Goal: Transaction & Acquisition: Purchase product/service

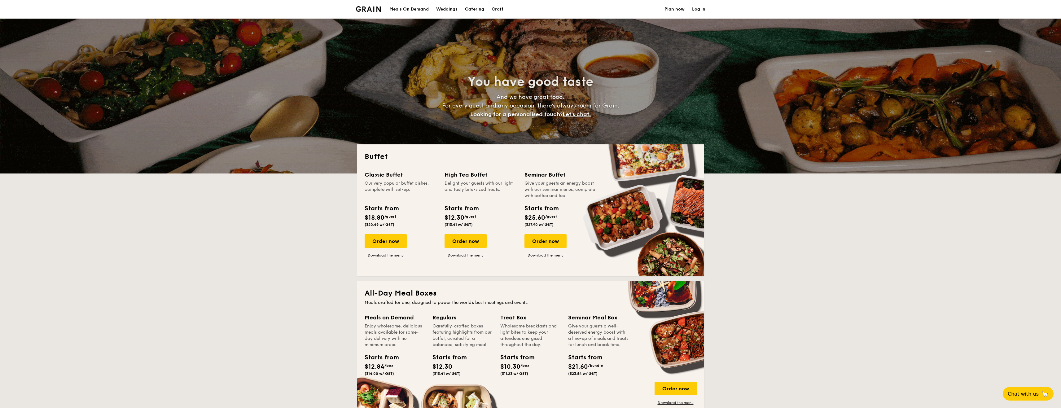
select select
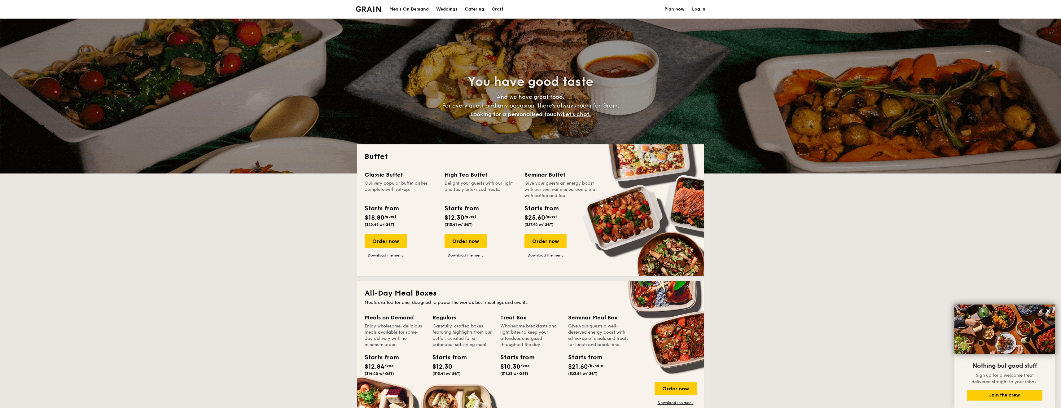
click at [481, 11] on h1 "Catering" at bounding box center [474, 9] width 19 height 19
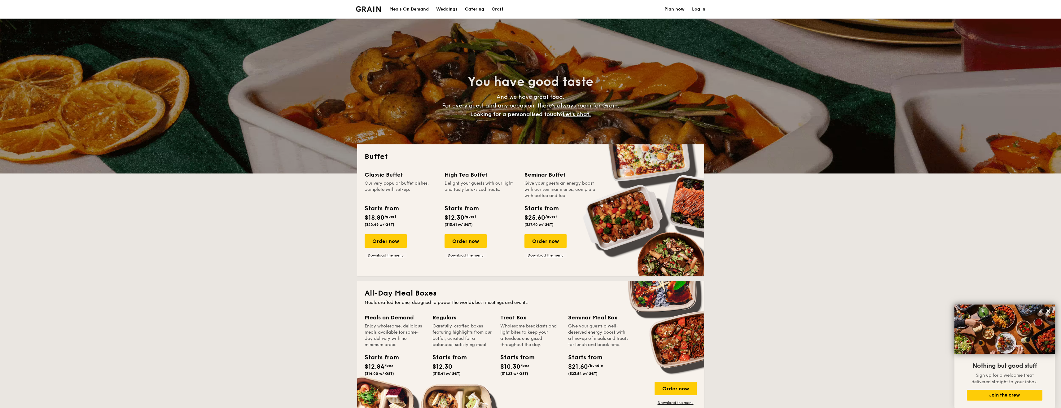
click at [473, 9] on h1 "Catering" at bounding box center [474, 9] width 19 height 19
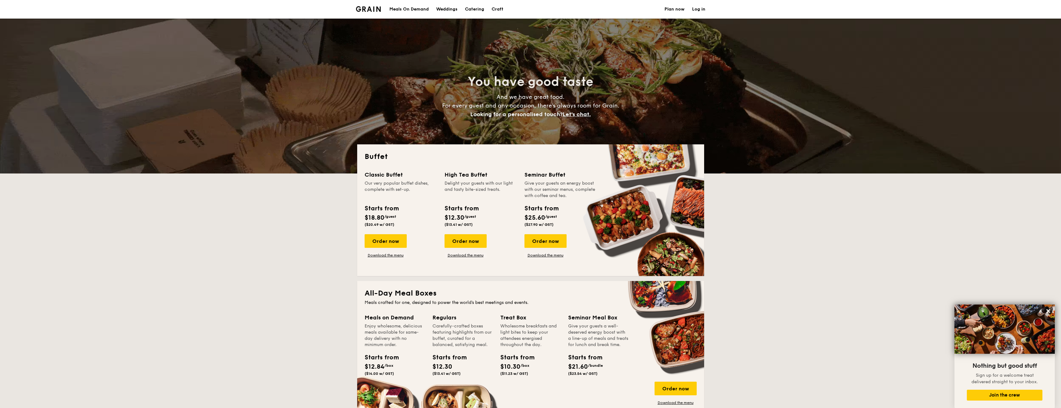
click at [481, 10] on h1 "Catering" at bounding box center [474, 9] width 19 height 19
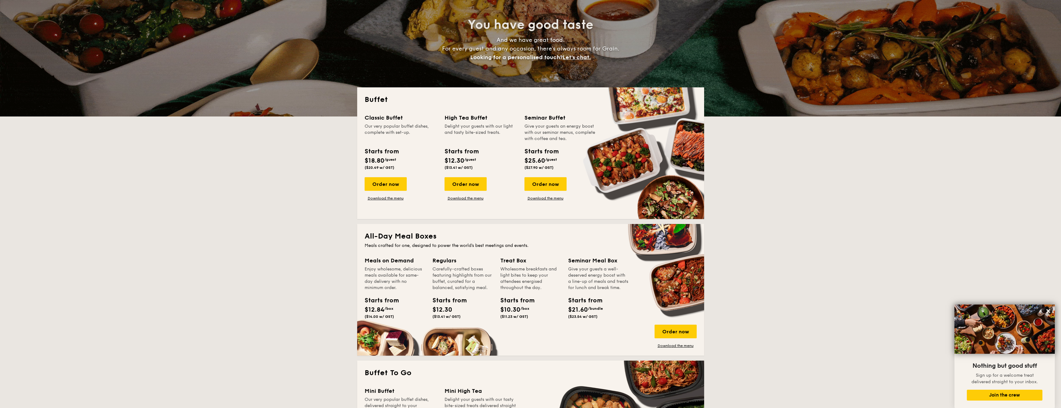
scroll to position [93, 0]
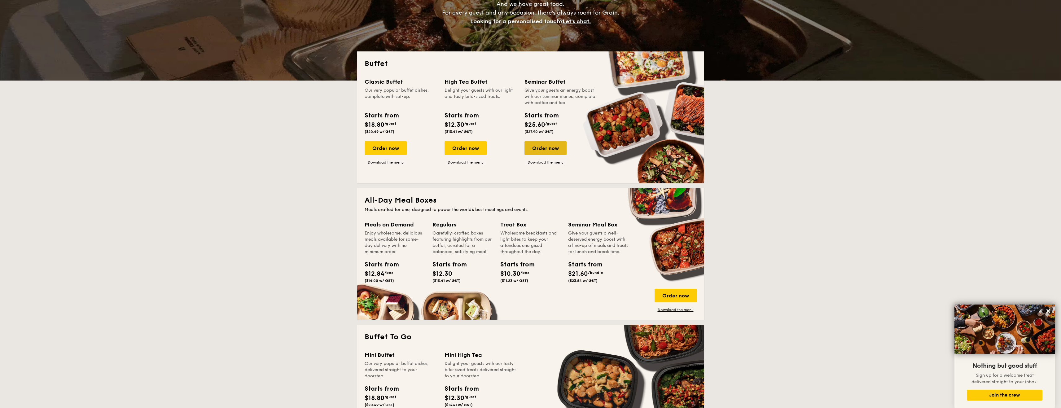
click at [542, 149] on div "Order now" at bounding box center [546, 148] width 42 height 14
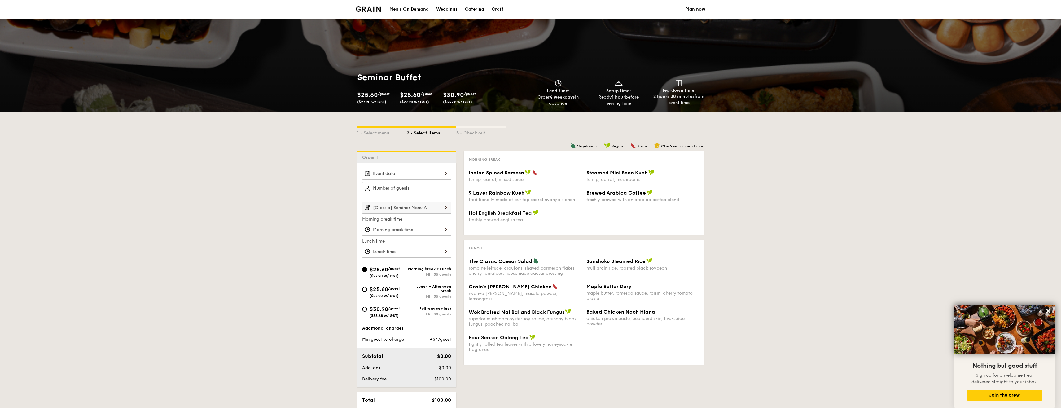
click at [408, 10] on div "Meals On Demand" at bounding box center [408, 9] width 39 height 19
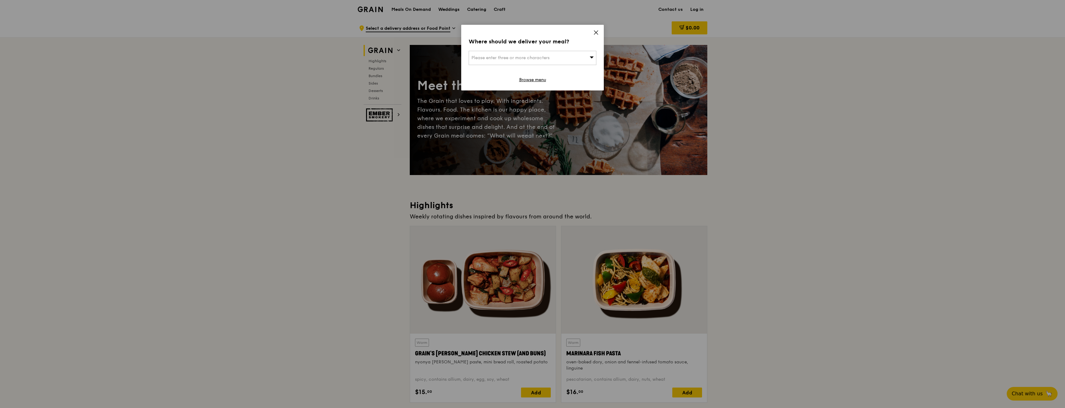
click at [594, 33] on icon at bounding box center [596, 33] width 6 height 6
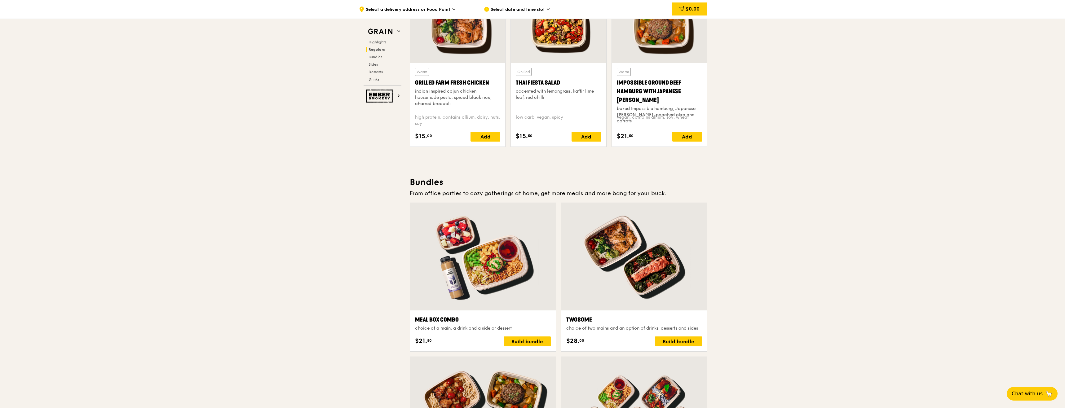
scroll to position [837, 0]
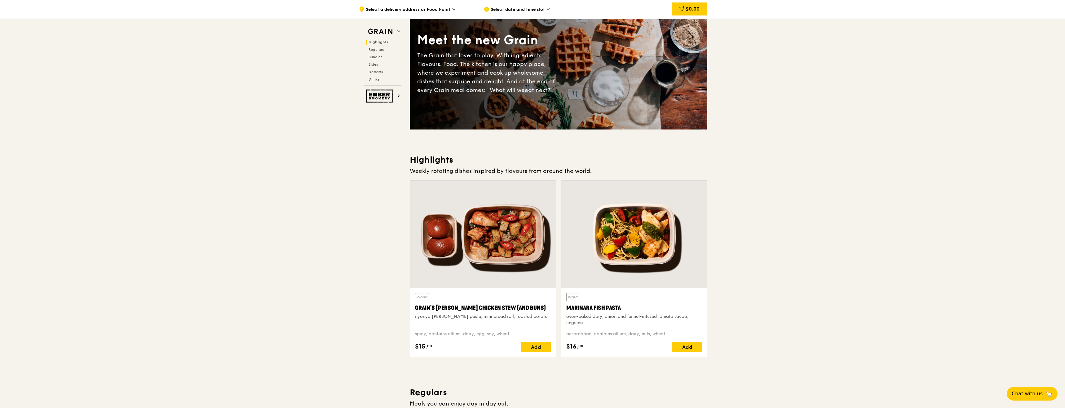
scroll to position [0, 0]
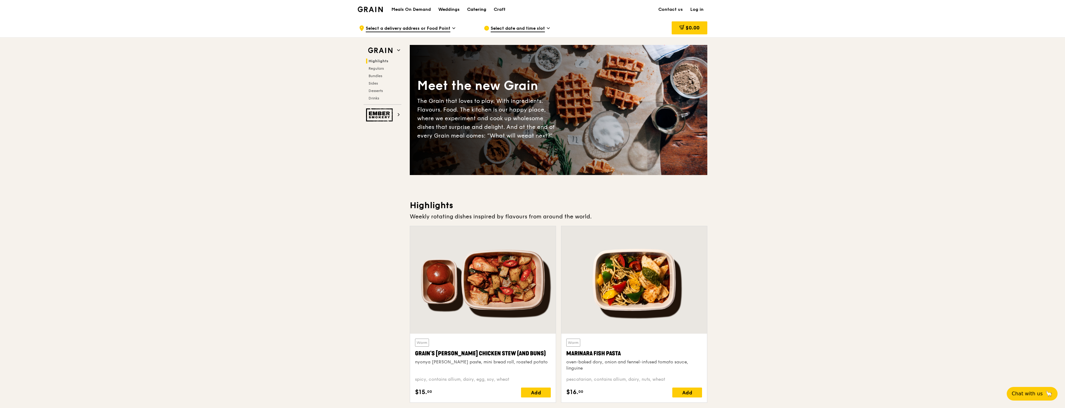
click at [469, 8] on div "Catering" at bounding box center [476, 9] width 19 height 19
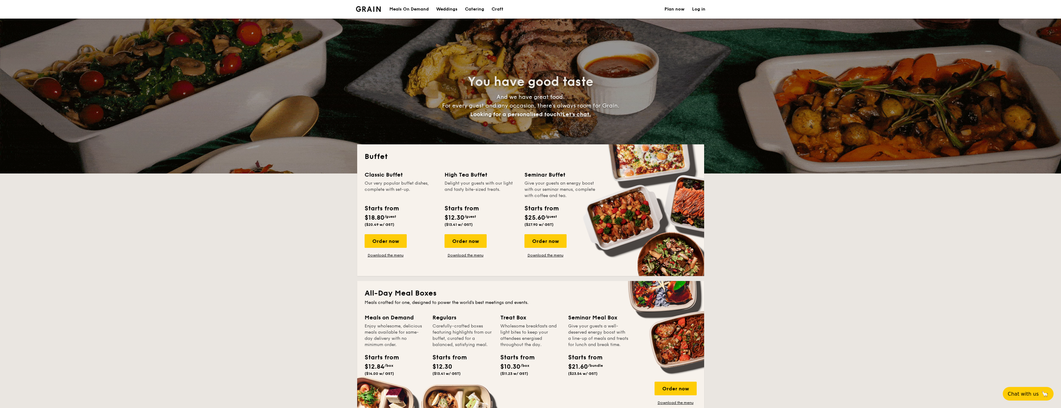
select select
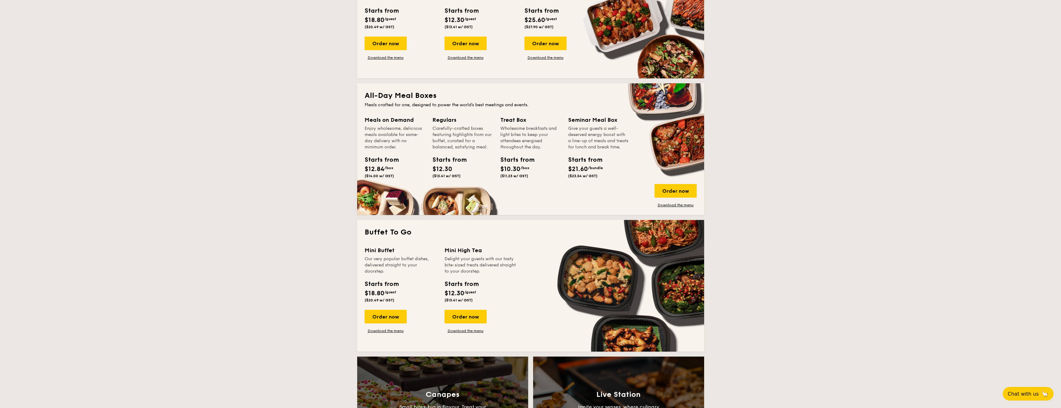
scroll to position [217, 0]
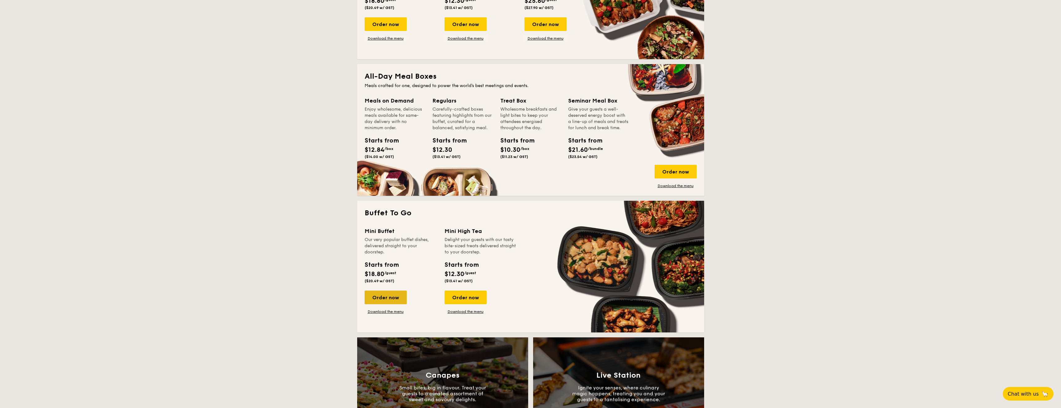
click at [400, 296] on div "Order now" at bounding box center [386, 298] width 42 height 14
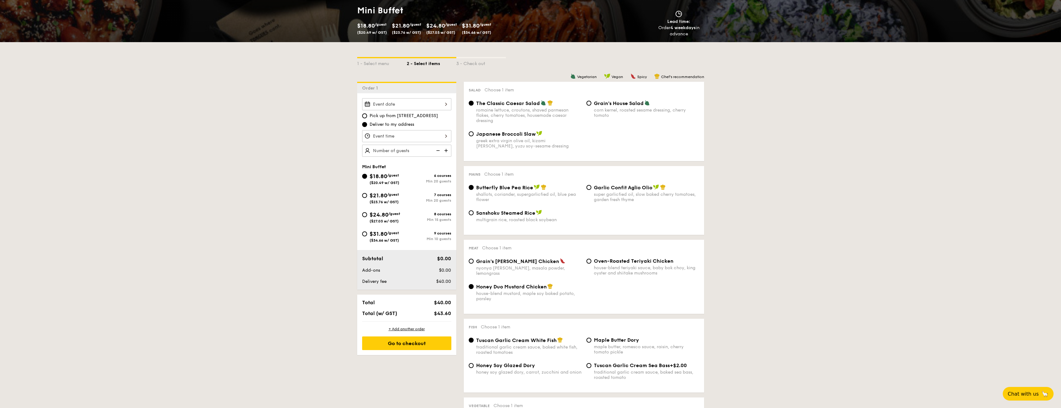
scroll to position [124, 0]
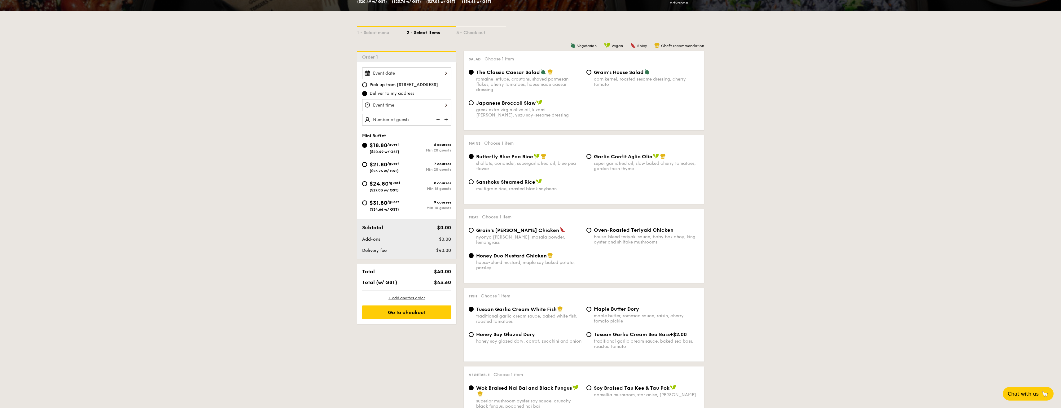
click at [370, 165] on span "$21.80" at bounding box center [379, 164] width 18 height 7
click at [367, 165] on input "$21.80 /guest ($23.76 w/ GST) 7 courses Min 20 guests" at bounding box center [364, 164] width 5 height 5
radio input "true"
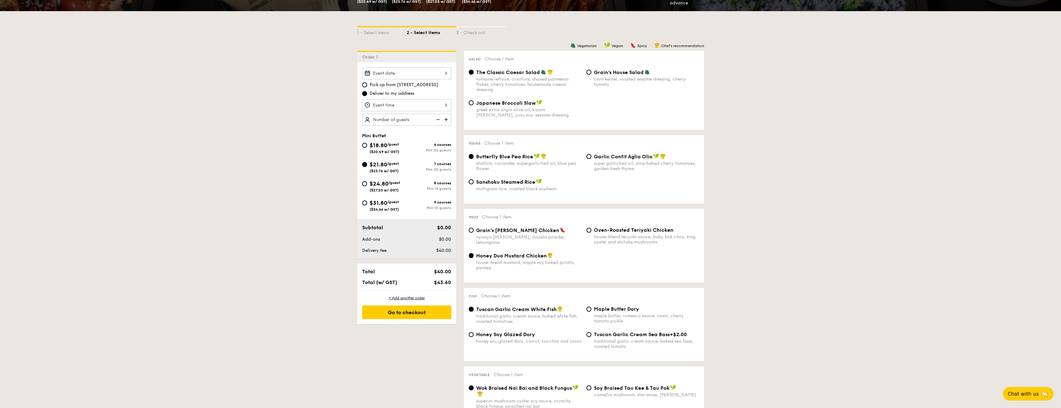
radio input "false"
radio input "true"
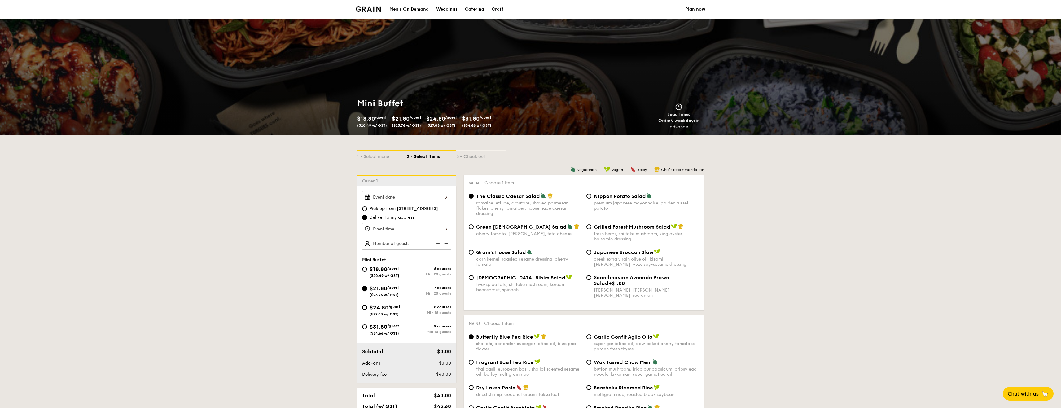
scroll to position [62, 0]
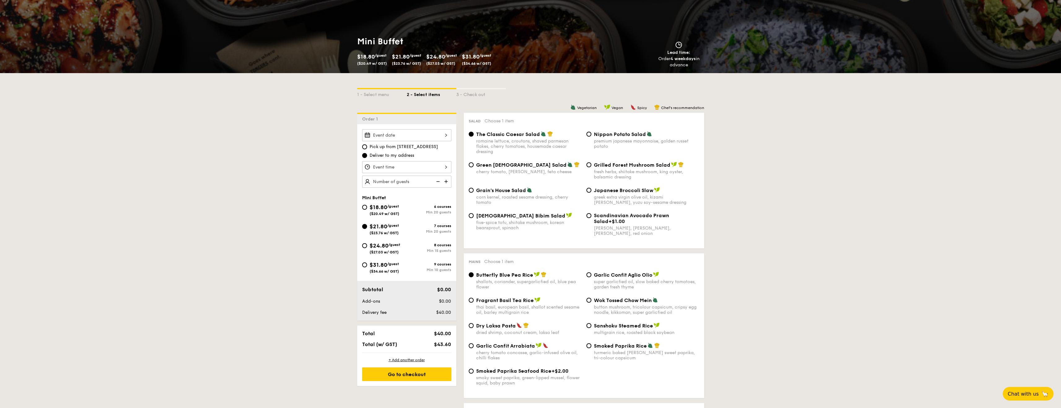
select select
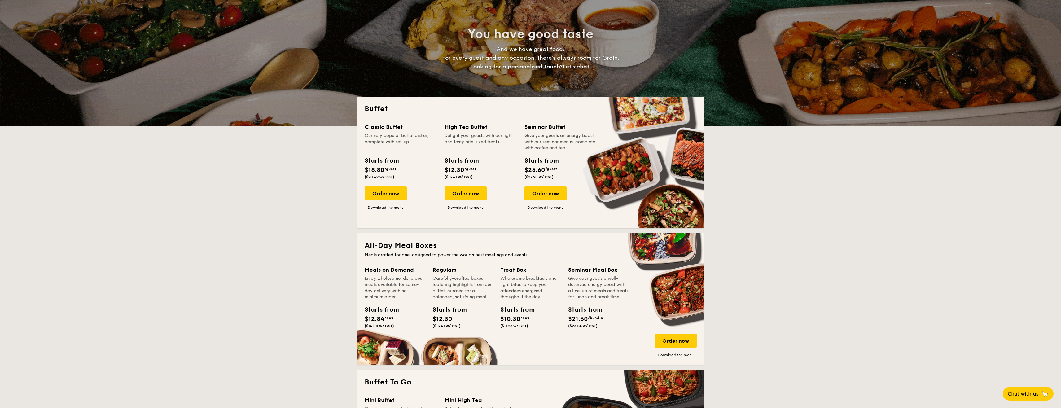
scroll to position [45, 0]
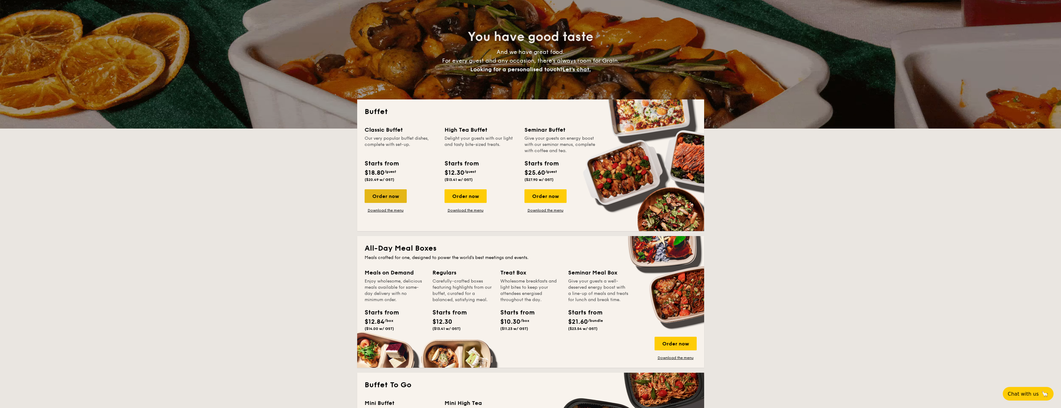
click at [401, 200] on div "Order now" at bounding box center [386, 196] width 42 height 14
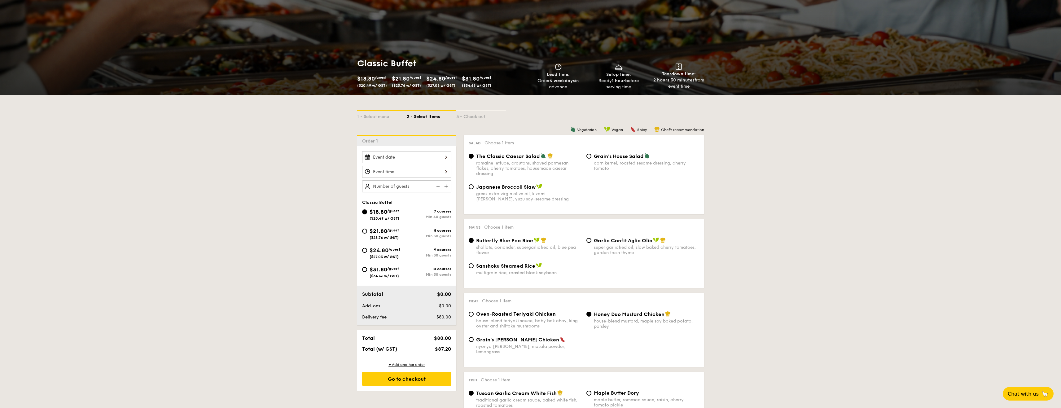
scroll to position [31, 0]
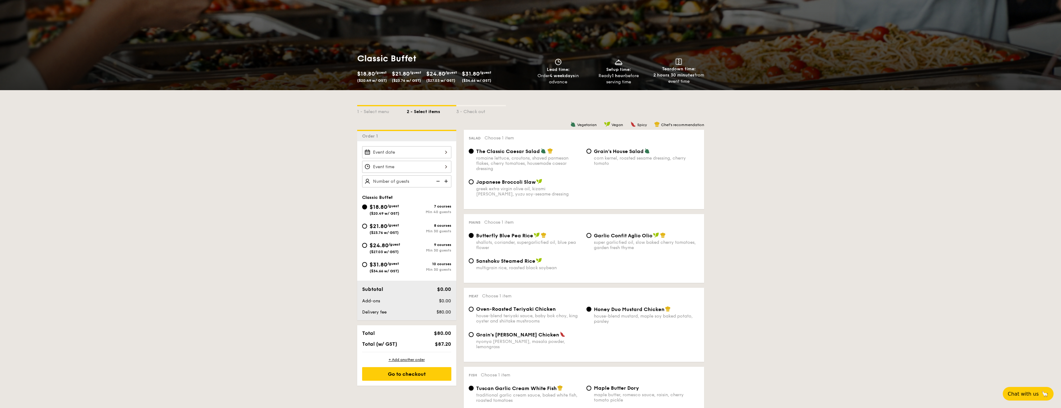
select select
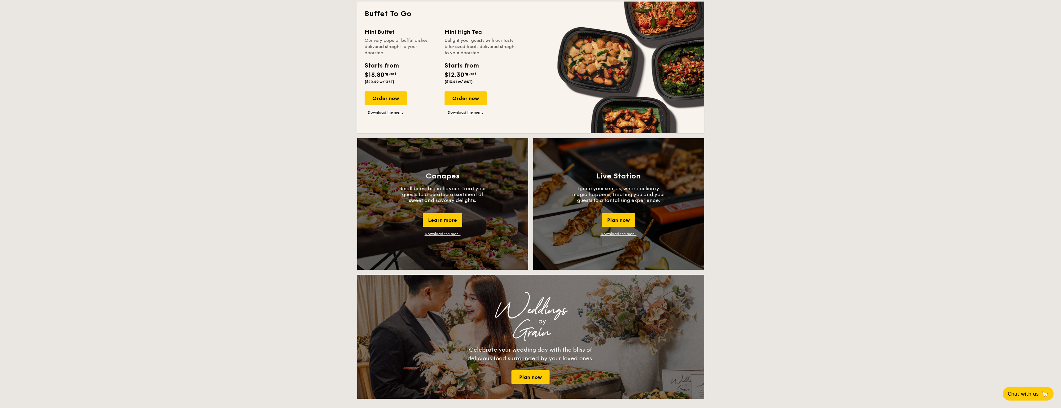
scroll to position [386, 0]
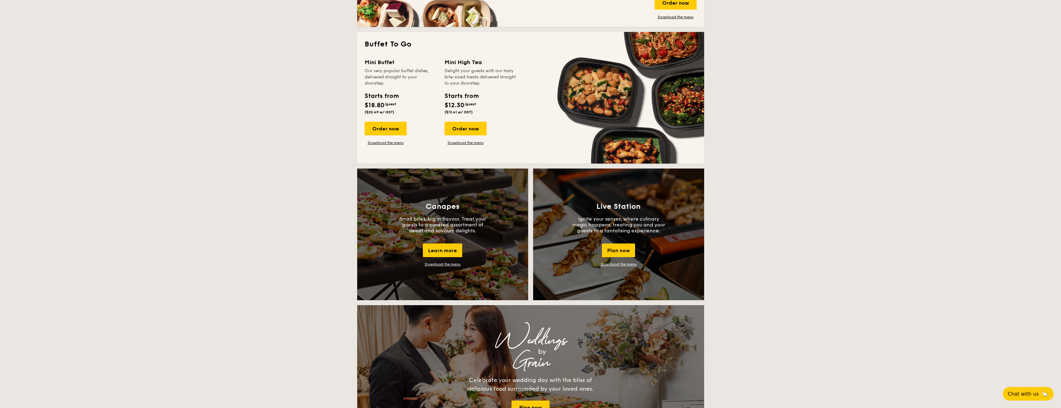
click at [385, 98] on div "Starts from" at bounding box center [382, 95] width 34 height 9
click at [389, 125] on div "Order now" at bounding box center [386, 129] width 42 height 14
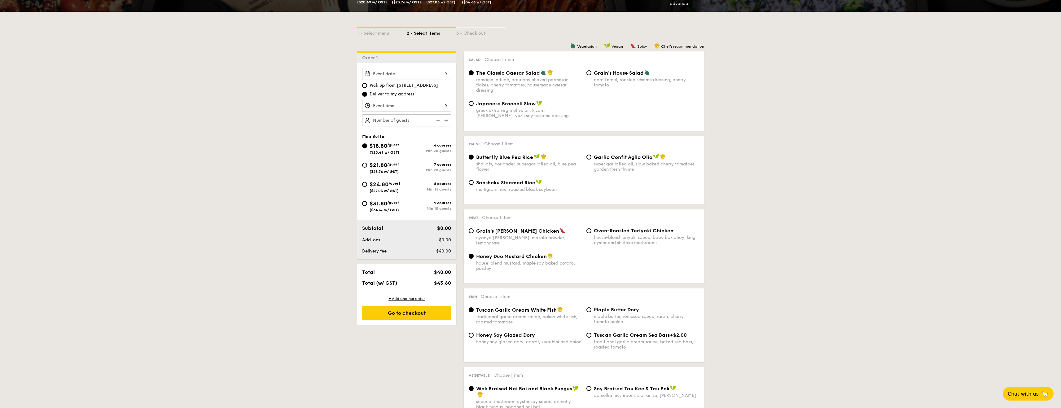
scroll to position [124, 0]
click at [393, 169] on span "($23.76 w/ GST)" at bounding box center [384, 171] width 29 height 4
click at [367, 167] on input "$21.80 /guest ($23.76 w/ GST) 7 courses Min 20 guests" at bounding box center [364, 164] width 5 height 5
radio input "true"
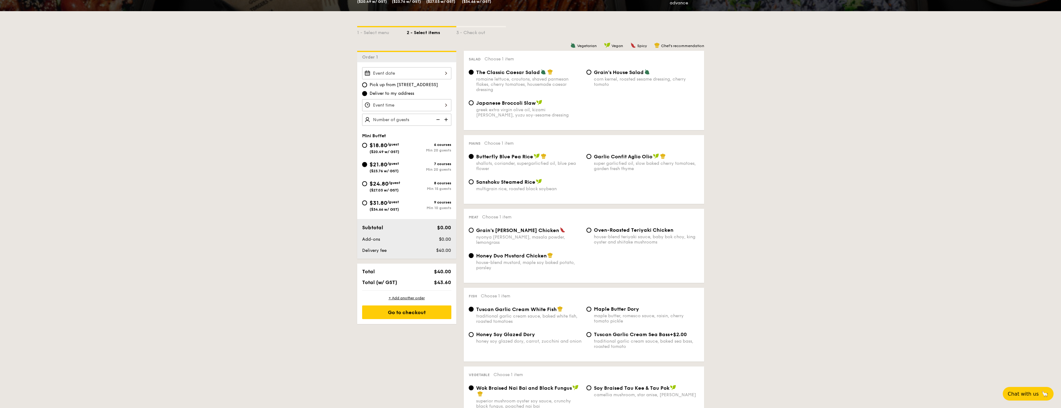
radio input "true"
radio input "false"
radio input "true"
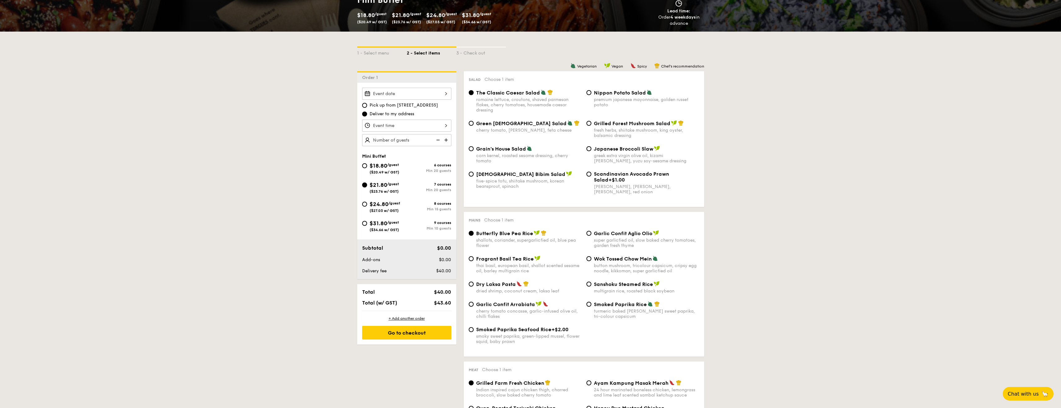
scroll to position [0, 0]
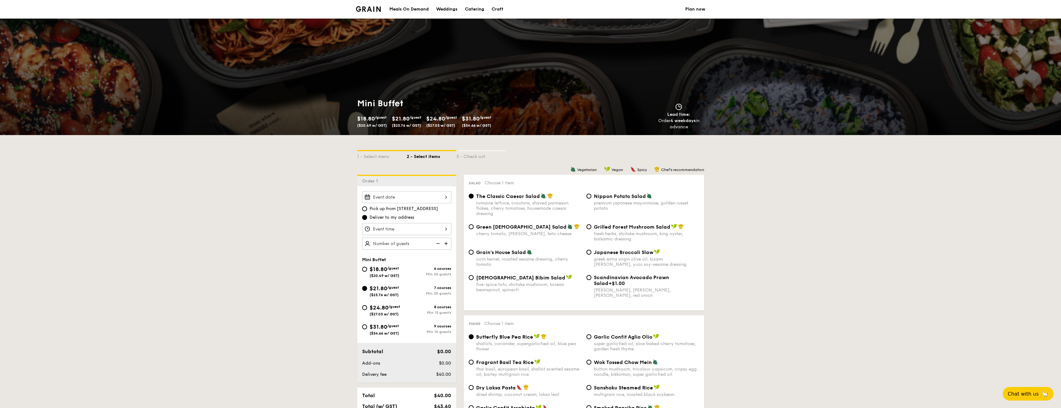
click at [374, 14] on li at bounding box center [371, 9] width 30 height 19
click at [373, 11] on img at bounding box center [368, 9] width 25 height 6
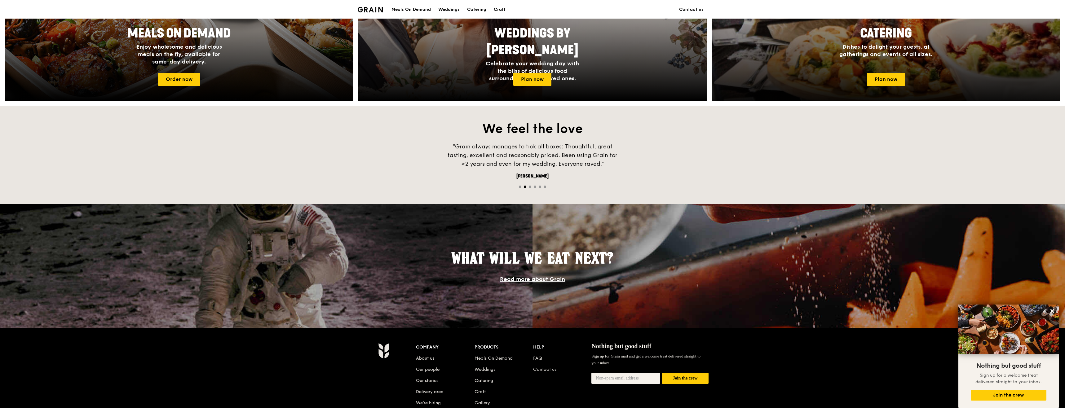
scroll to position [264, 0]
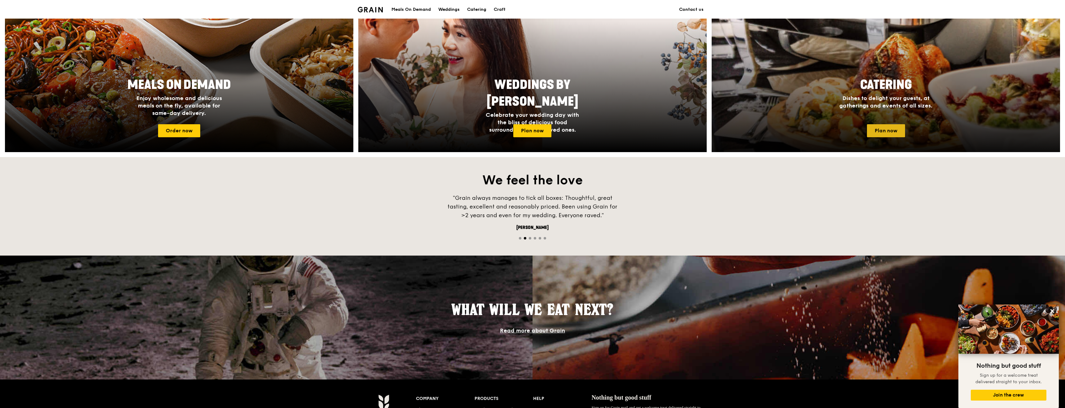
click at [888, 127] on link "Plan now" at bounding box center [886, 130] width 38 height 13
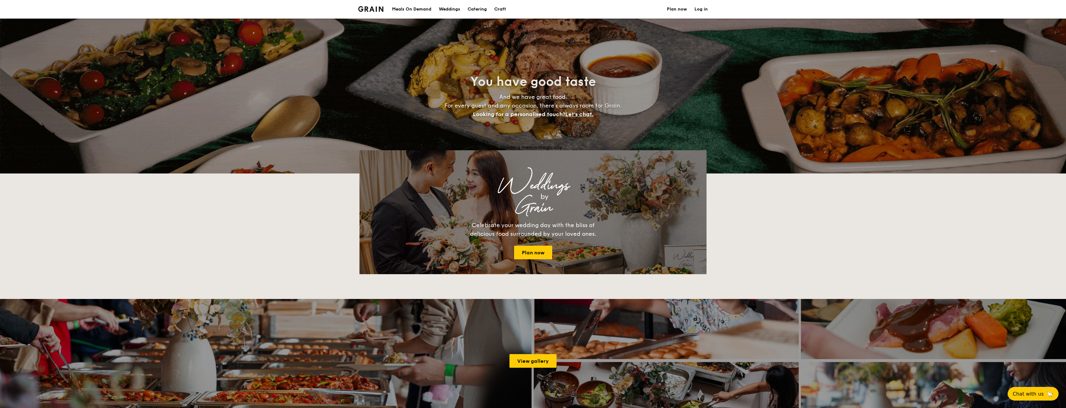
select select
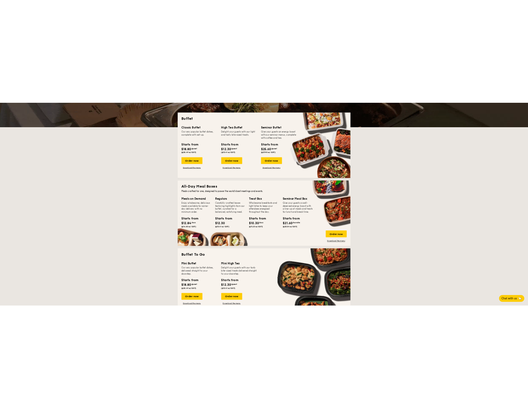
scroll to position [186, 0]
